Goal: Task Accomplishment & Management: Manage account settings

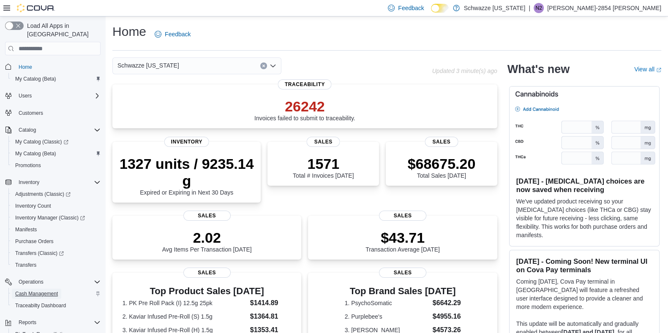
click at [46, 291] on span "Cash Management" at bounding box center [36, 294] width 43 height 7
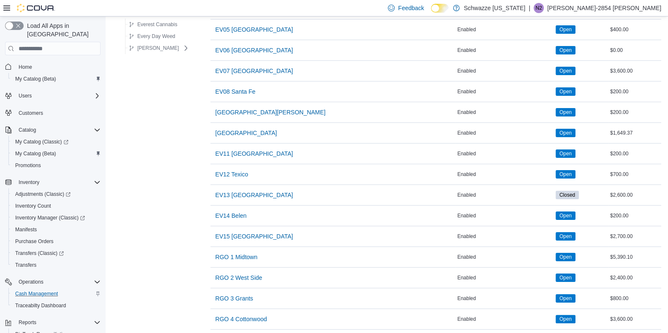
scroll to position [197, 0]
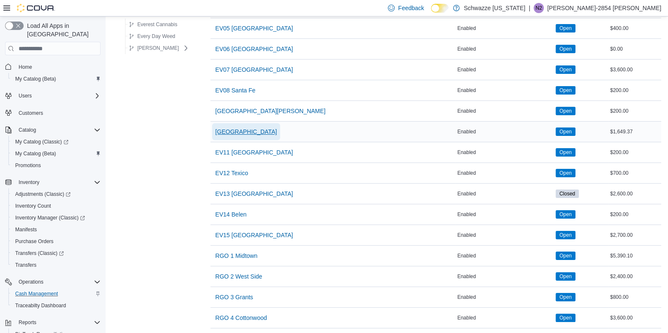
click at [253, 128] on span "[GEOGRAPHIC_DATA]" at bounding box center [246, 132] width 62 height 8
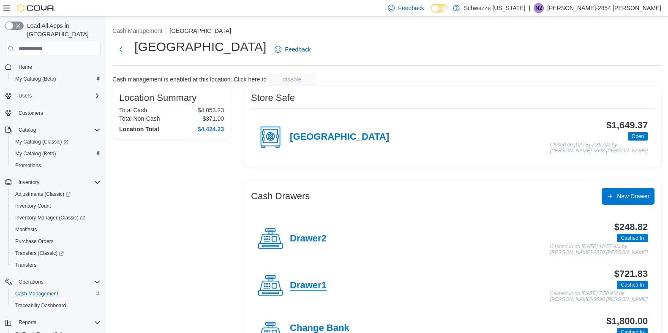
click at [308, 285] on h4 "Drawer1" at bounding box center [308, 286] width 37 height 11
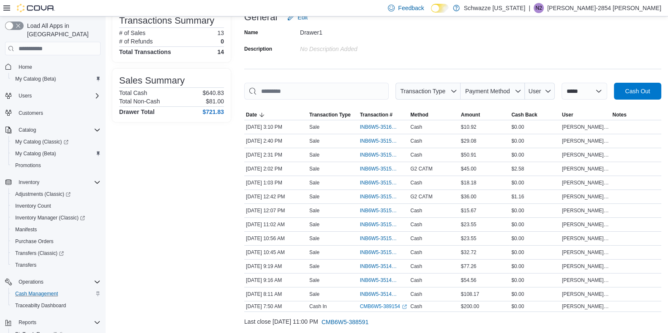
scroll to position [85, 0]
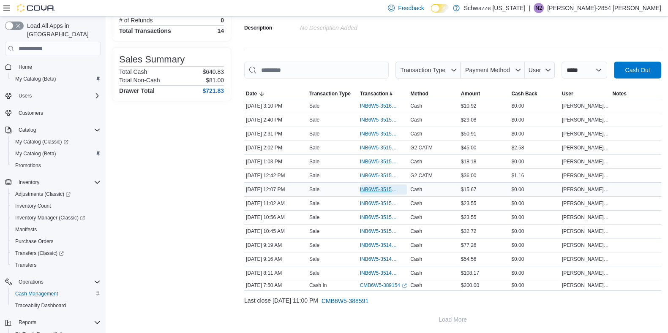
click at [392, 187] on span "INB6W5-3515316" at bounding box center [379, 189] width 39 height 7
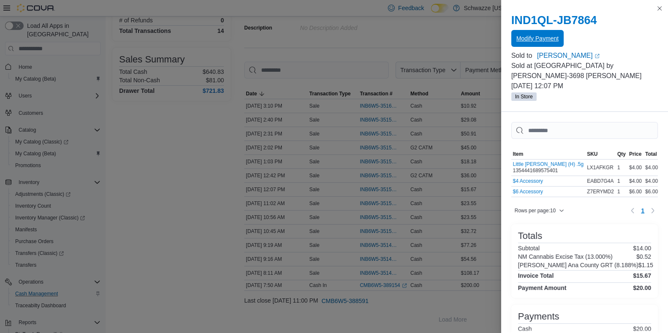
click at [542, 34] on span "Modify Payment" at bounding box center [537, 38] width 42 height 17
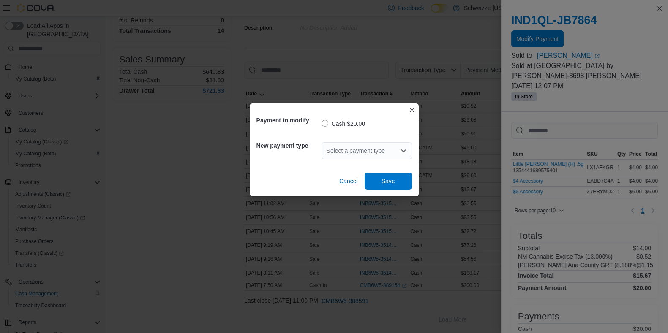
click at [403, 150] on icon "Open list of options" at bounding box center [403, 150] width 7 height 7
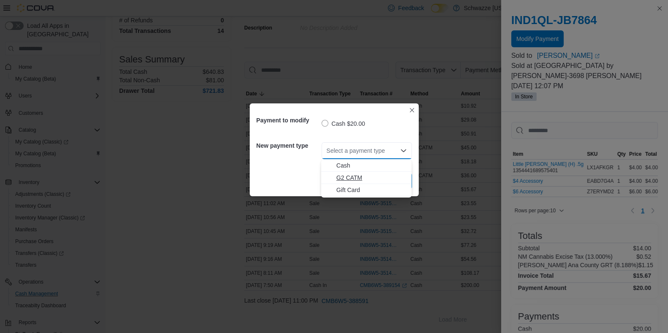
click at [358, 176] on span "G2 CATM" at bounding box center [371, 178] width 70 height 8
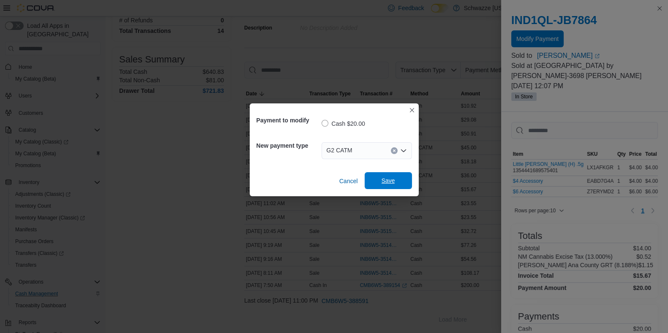
click at [389, 179] on span "Save" at bounding box center [388, 181] width 14 height 8
